Goal: Navigation & Orientation: Find specific page/section

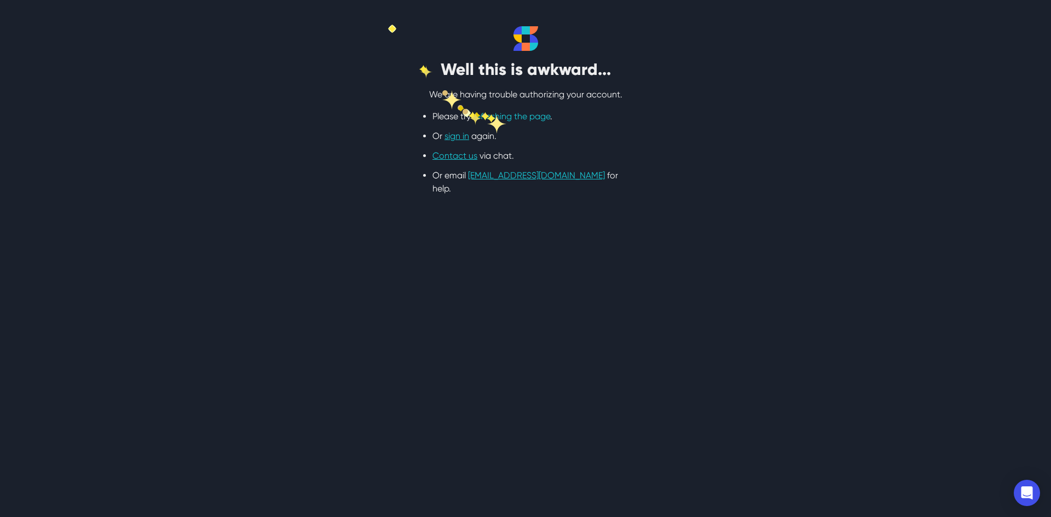
click at [488, 115] on link "refreshing the page" at bounding box center [511, 116] width 77 height 10
click at [488, 112] on link "refreshing the page" at bounding box center [511, 116] width 77 height 10
click at [551, 222] on html ". Or" at bounding box center [525, 111] width 1051 height 222
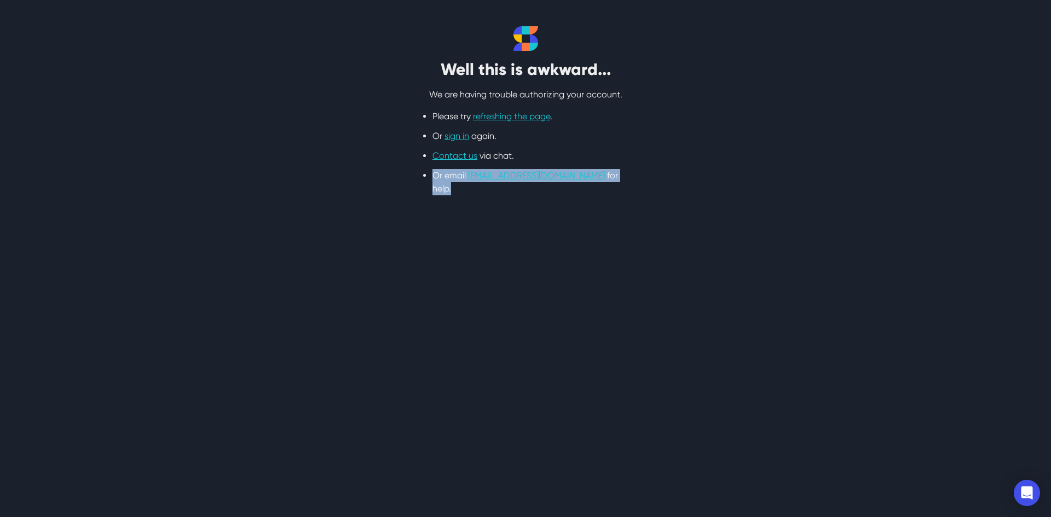
click at [551, 222] on html ". Or" at bounding box center [525, 111] width 1051 height 222
click at [454, 137] on link "sign in" at bounding box center [457, 136] width 25 height 10
click at [454, 132] on link "sign in" at bounding box center [457, 136] width 25 height 10
